Goal: Transaction & Acquisition: Purchase product/service

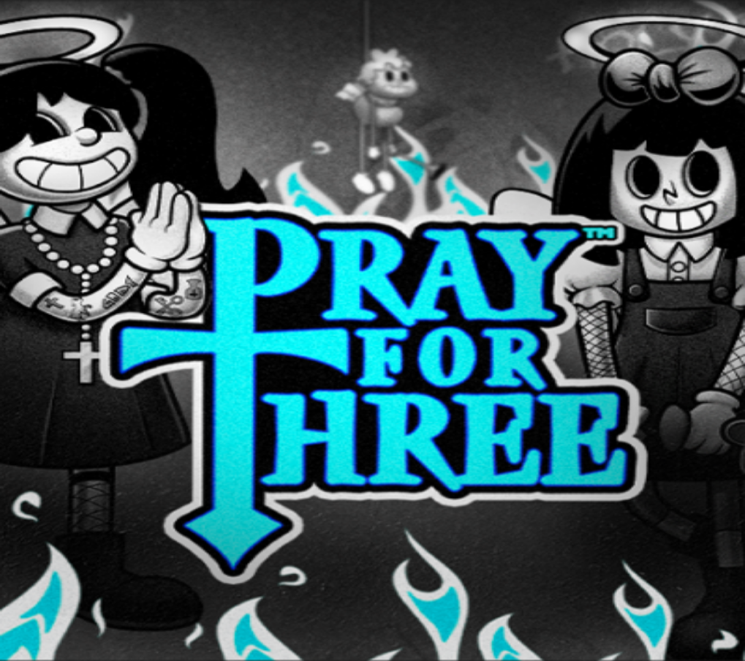
drag, startPoint x: 695, startPoint y: 622, endPoint x: 646, endPoint y: 603, distance: 52.8
click at [84, 111] on span "Tarjoukset" at bounding box center [59, 105] width 49 height 12
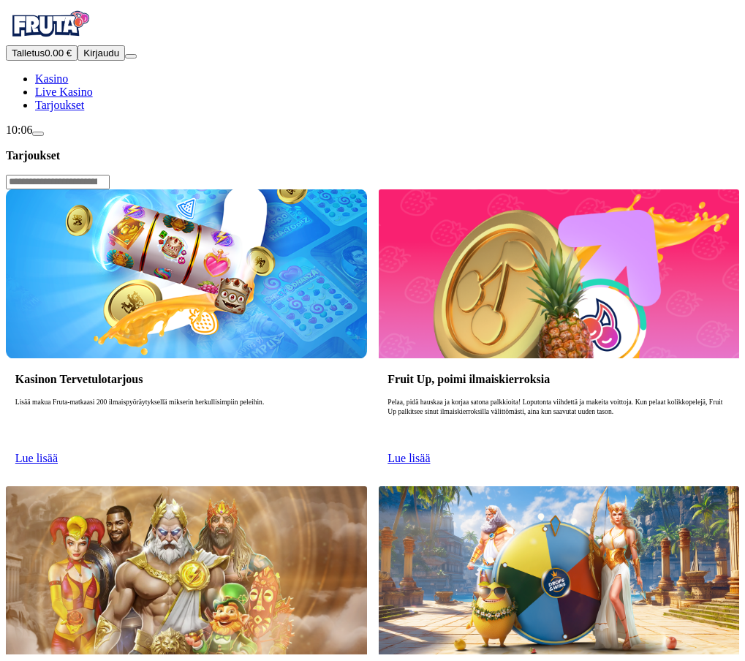
click at [58, 452] on link "Lue lisää" at bounding box center [36, 458] width 42 height 12
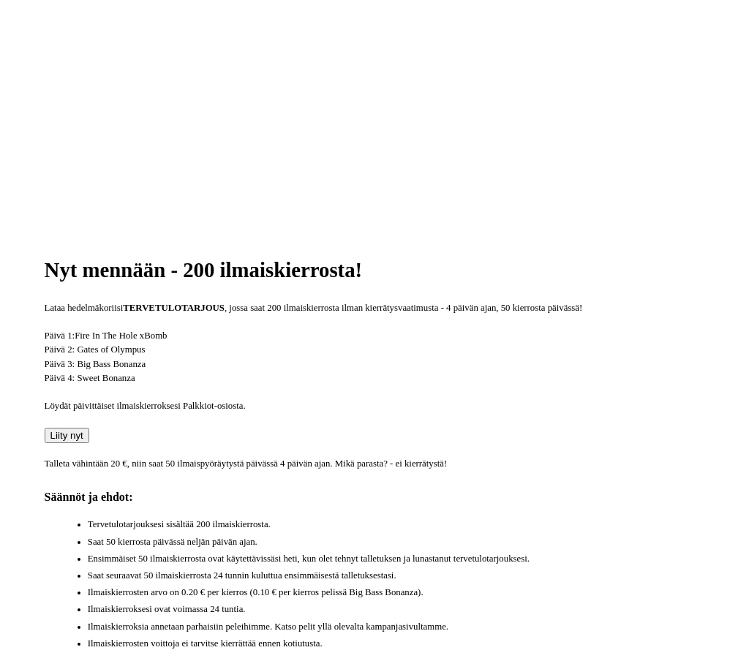
scroll to position [293, 0]
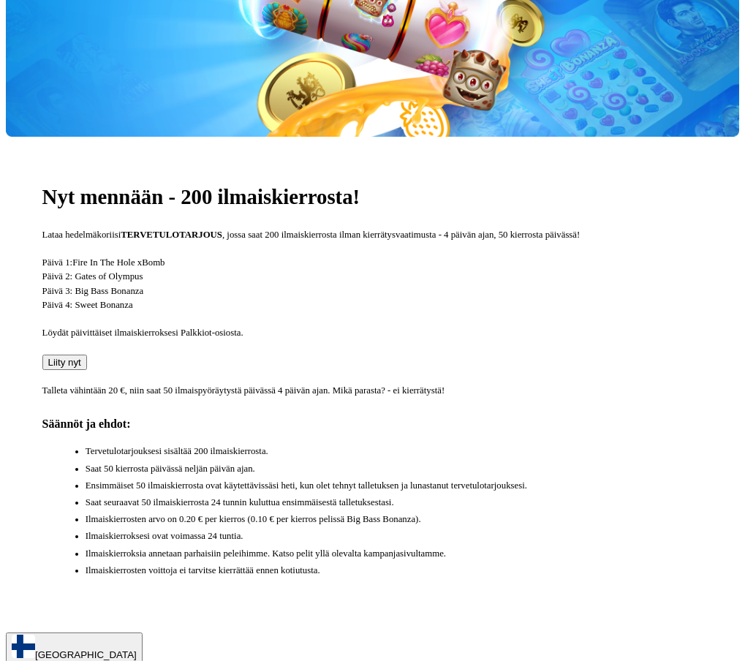
click at [87, 355] on button "Liity nyt" at bounding box center [64, 362] width 45 height 15
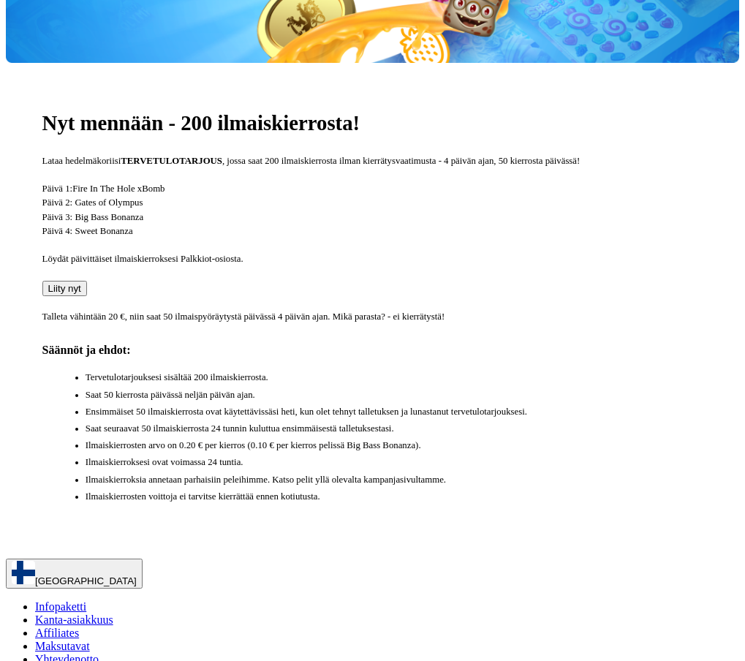
scroll to position [366, 0]
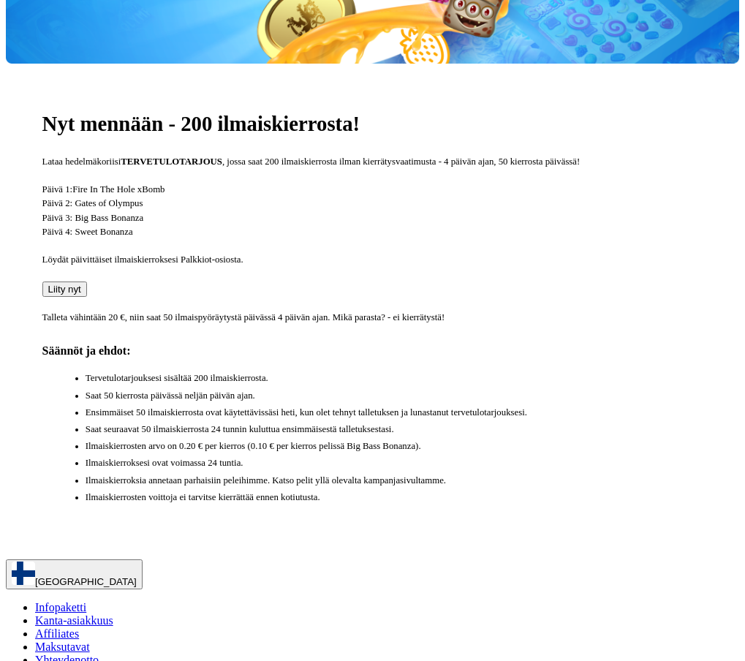
click at [81, 284] on span "Liity nyt" at bounding box center [64, 289] width 33 height 11
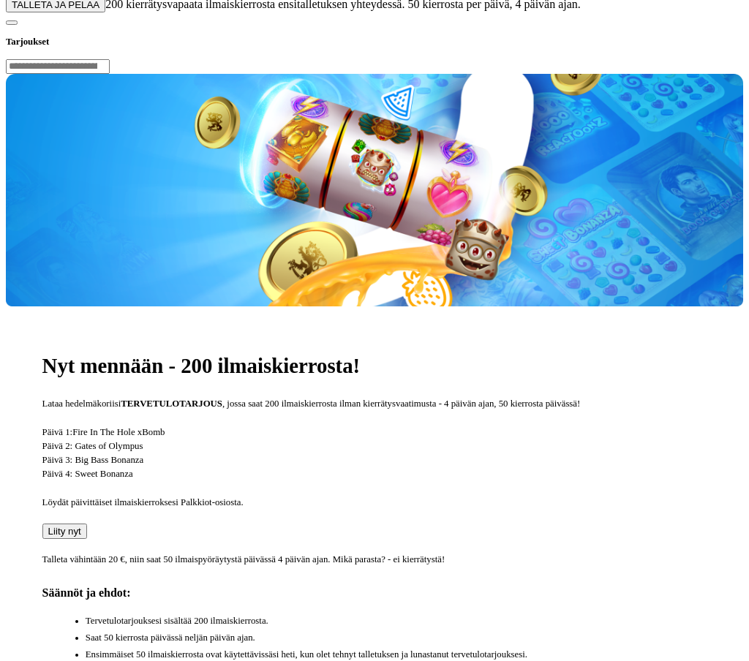
drag, startPoint x: 350, startPoint y: 119, endPoint x: 9, endPoint y: 118, distance: 340.8
type input "**"
click at [105, 12] on button "TALLETA JA PELAA" at bounding box center [55, 4] width 99 height 15
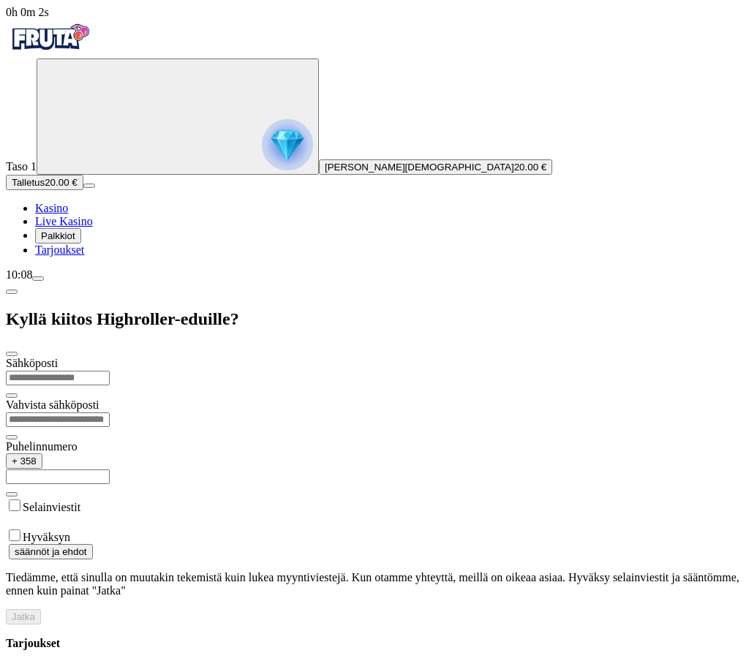
click at [110, 371] on input "email" at bounding box center [58, 378] width 104 height 15
type input "**********"
click at [110, 469] on input "**********" at bounding box center [58, 476] width 104 height 15
type input "*********"
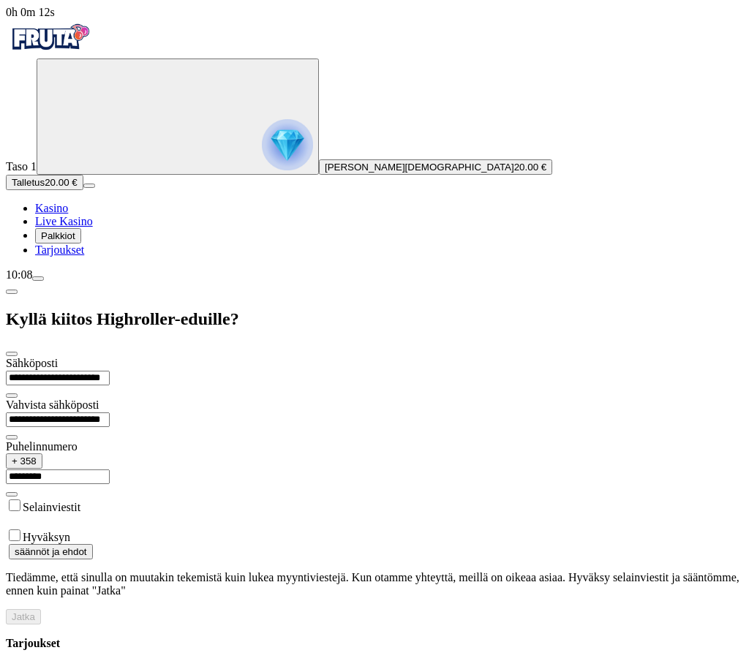
click at [70, 531] on label "Hyväksyn" at bounding box center [47, 537] width 48 height 12
click at [35, 611] on span "Jatka" at bounding box center [23, 616] width 23 height 11
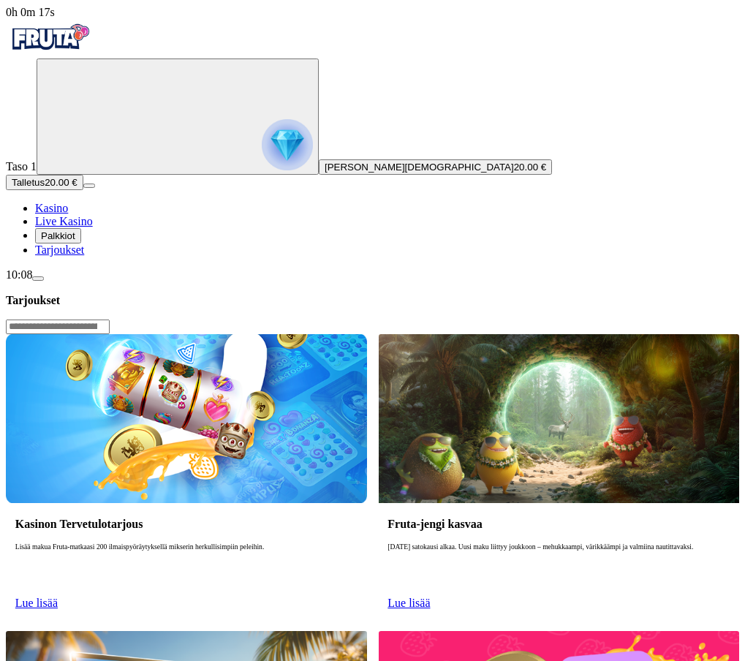
click at [75, 241] on span "Palkkiot" at bounding box center [58, 235] width 34 height 11
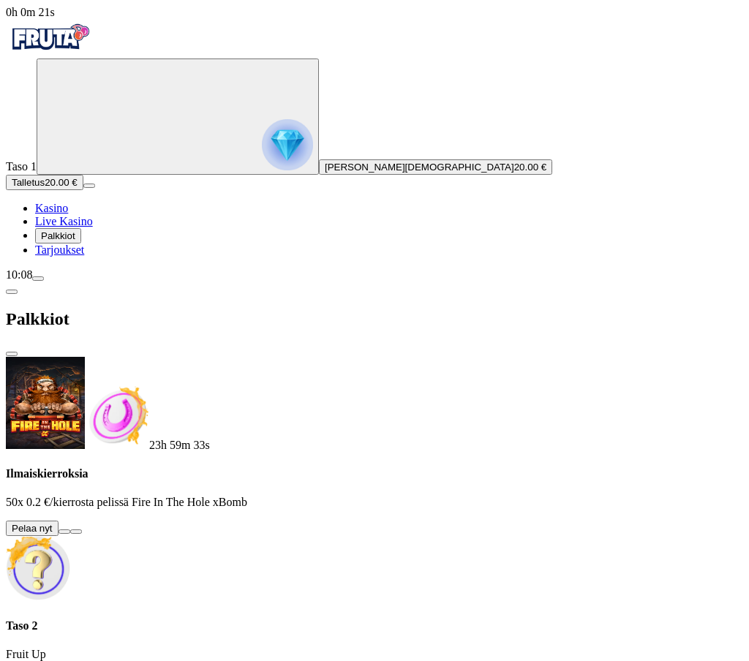
click at [70, 529] on button at bounding box center [65, 531] width 12 height 4
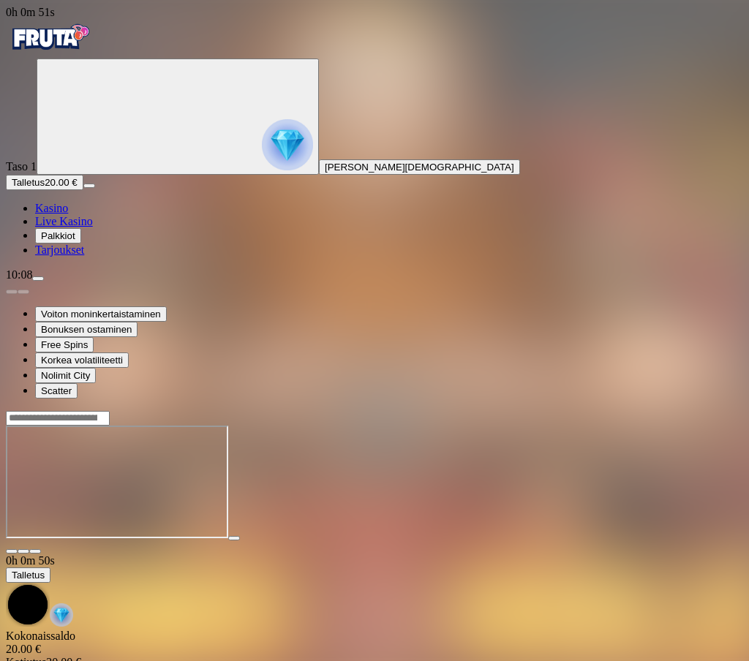
click at [711, 410] on main "0h 0m 50s Talletus Kokonaissaldo 20.00 € Kotiutus 20.00 € Bonukset 0.00 € Talle…" at bounding box center [374, 553] width 737 height 287
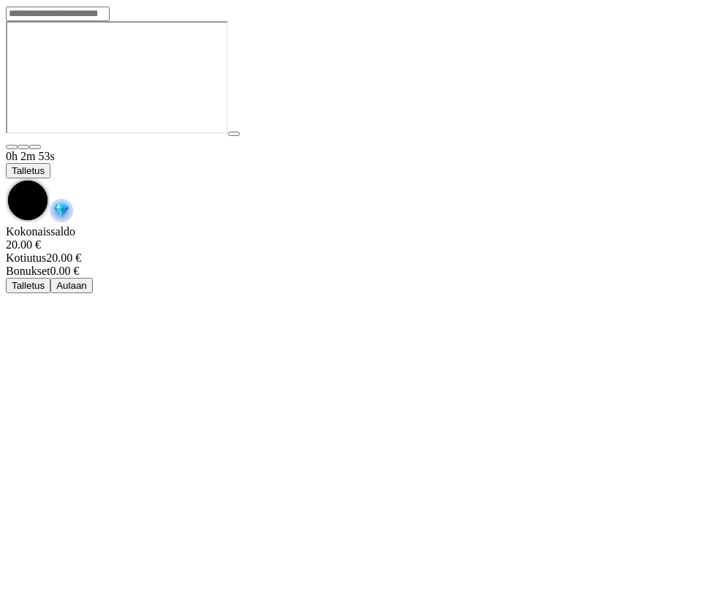
click at [35, 150] on div "0h 2m 53s" at bounding box center [355, 156] width 698 height 13
click at [32, 150] on div "0h 2m 57s" at bounding box center [355, 156] width 698 height 13
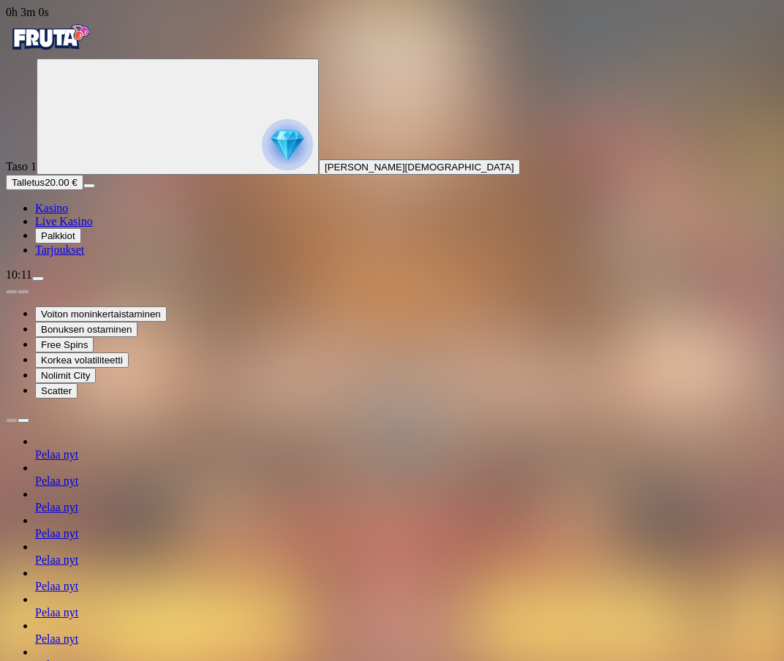
click at [74, 53] on img "Primary" at bounding box center [50, 37] width 88 height 37
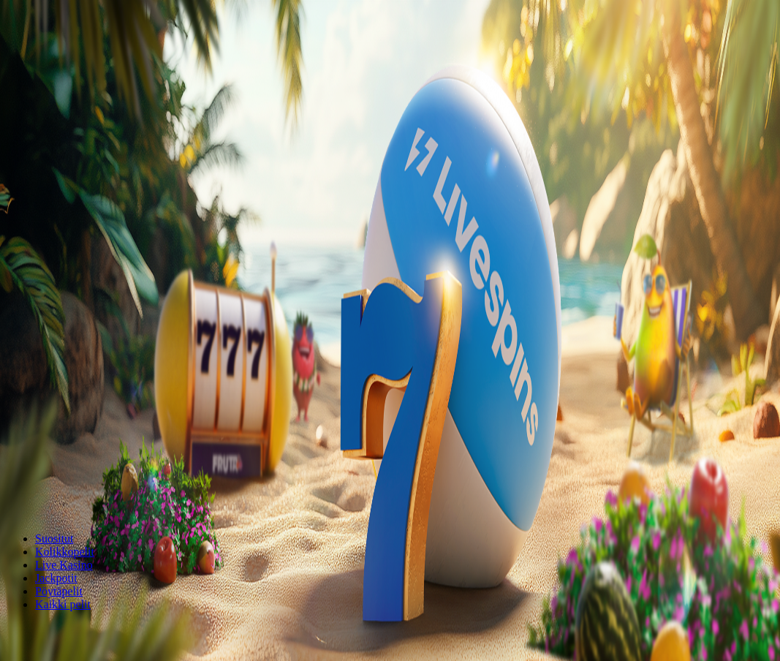
click at [78, 244] on button "Palkkiot" at bounding box center [58, 235] width 46 height 15
click at [82, 256] on span "Tarjoukset" at bounding box center [59, 250] width 49 height 12
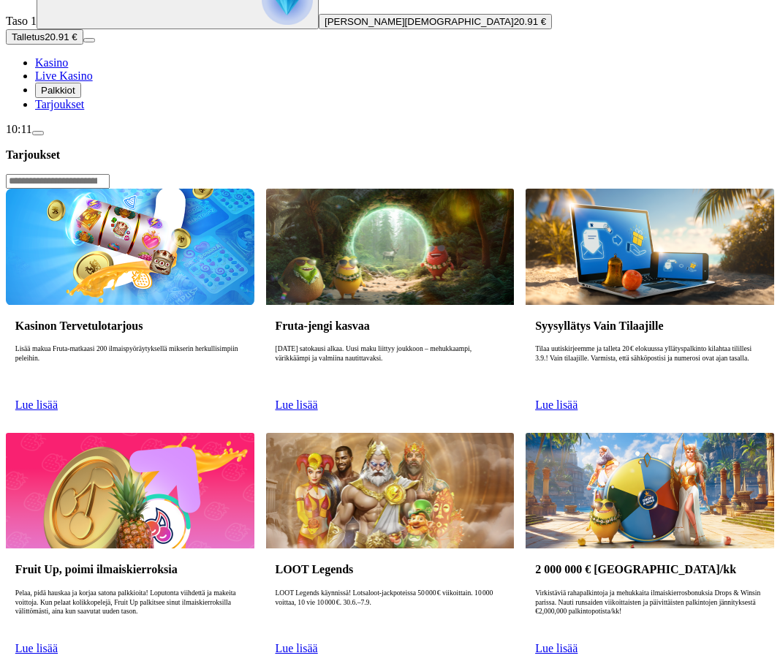
scroll to position [146, 0]
